Goal: Information Seeking & Learning: Learn about a topic

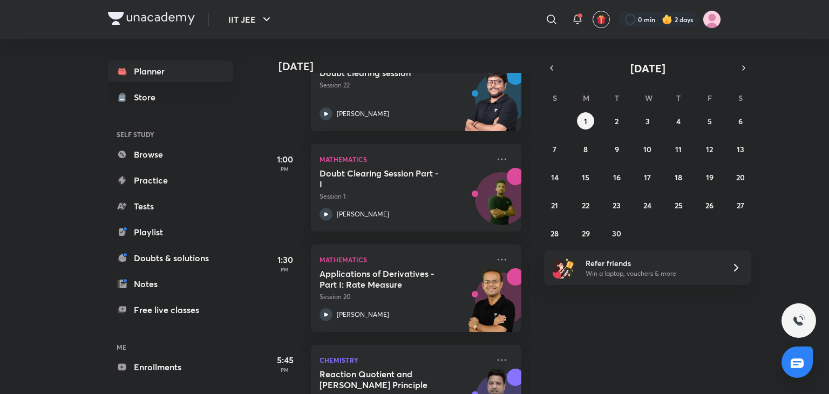
scroll to position [447, 0]
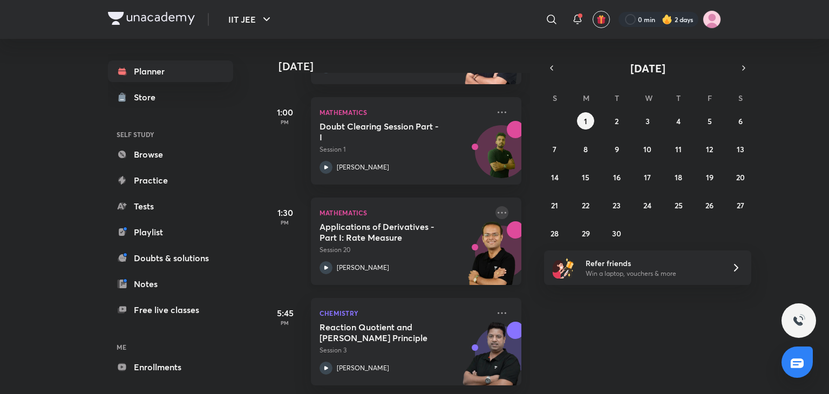
click at [497, 211] on icon at bounding box center [501, 212] width 9 height 2
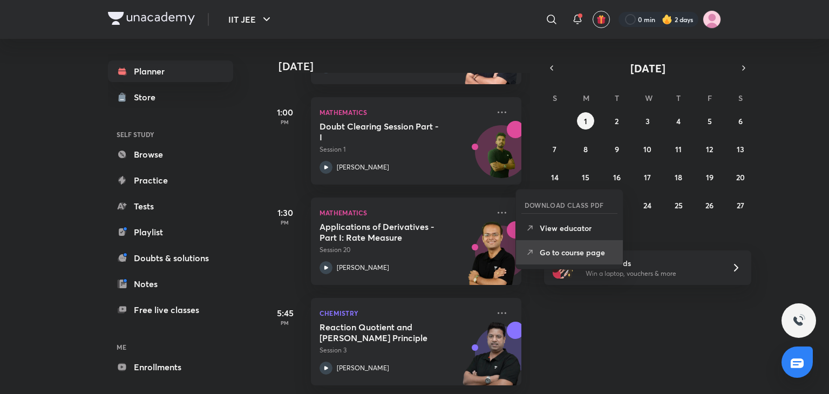
click at [545, 262] on li "Go to course page" at bounding box center [569, 252] width 107 height 24
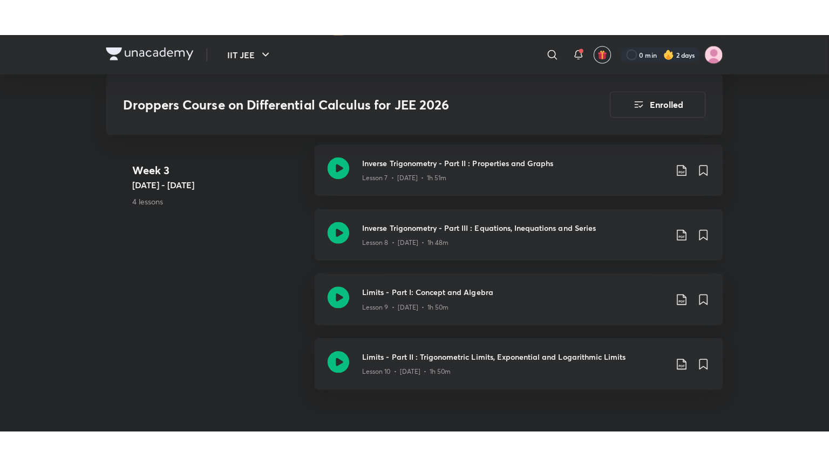
scroll to position [1150, 0]
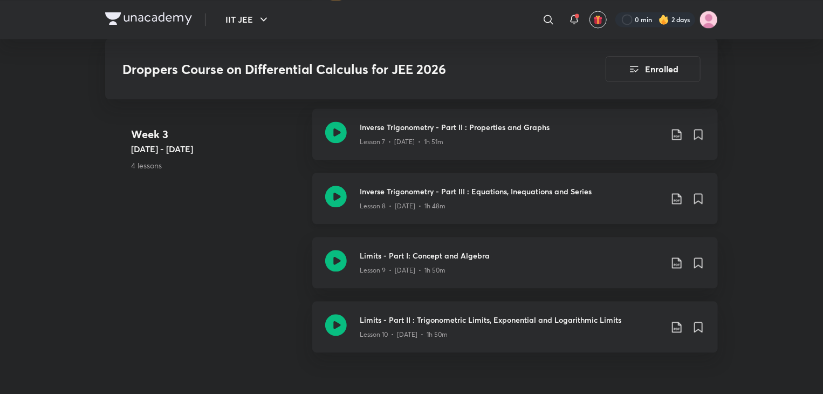
click at [482, 197] on div "Lesson 8 • [DATE] • 1h 48m" at bounding box center [511, 204] width 302 height 14
